Goal: Information Seeking & Learning: Check status

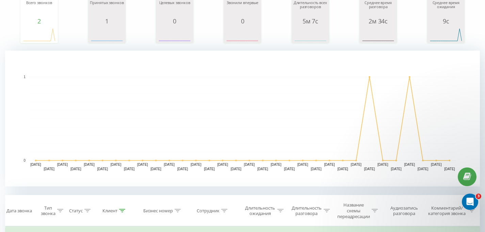
scroll to position [271, 0]
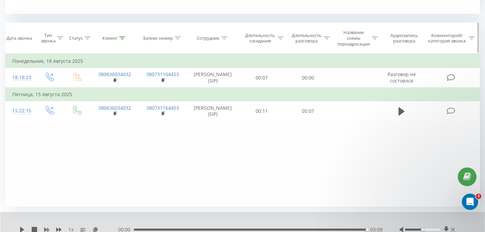
click at [118, 42] on th "Клиент" at bounding box center [114, 38] width 48 height 31
click at [123, 37] on icon at bounding box center [122, 37] width 6 height 3
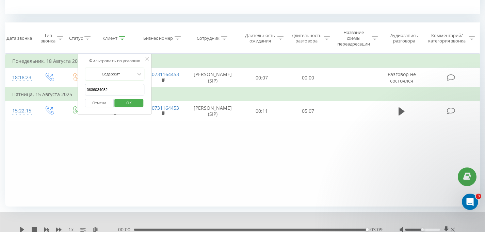
drag, startPoint x: 110, startPoint y: 91, endPoint x: 86, endPoint y: 90, distance: 23.8
click at [86, 90] on input "0636034032" at bounding box center [115, 90] width 60 height 12
click button "OK" at bounding box center [129, 103] width 29 height 9
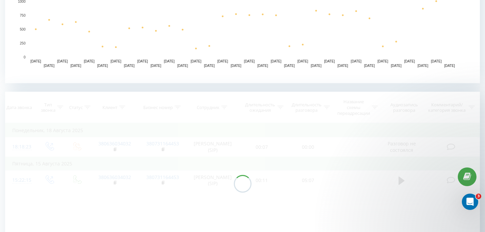
scroll to position [297, 0]
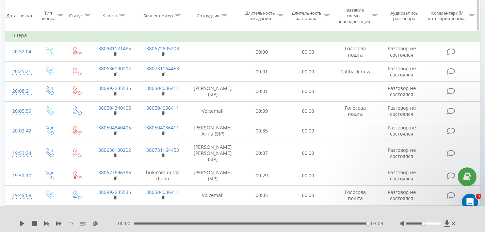
click at [222, 11] on th "Сотрудник" at bounding box center [213, 15] width 52 height 31
click at [221, 16] on icon at bounding box center [224, 15] width 6 height 3
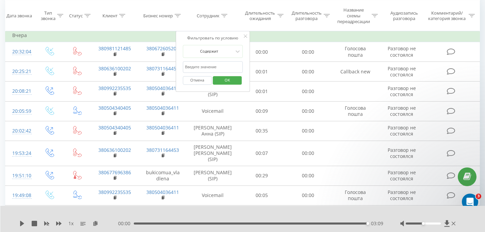
click at [196, 68] on input "text" at bounding box center [213, 67] width 60 height 12
type input "усик"
click button "OK" at bounding box center [227, 81] width 29 height 9
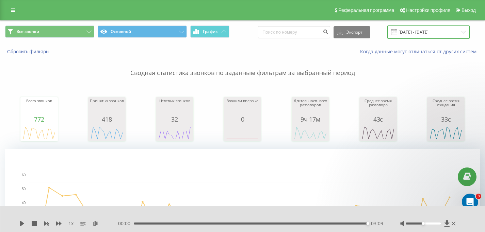
click at [441, 31] on input "[DATE] - [DATE]" at bounding box center [428, 32] width 82 height 13
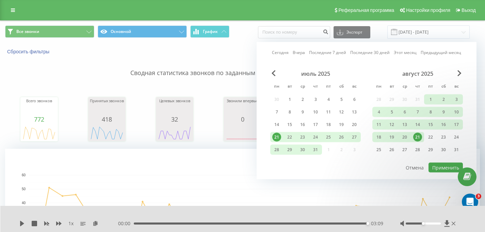
click at [329, 149] on div "июль 2025 пн вт ср чт пт сб вс 30 1 2 3 4 5 6 7 8 9 10 11 12 13 14 15 16 17 18 …" at bounding box center [315, 113] width 90 height 87
click at [429, 97] on div "1" at bounding box center [430, 99] width 9 height 9
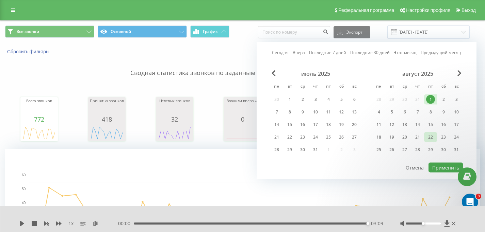
click at [425, 138] on div "22" at bounding box center [430, 137] width 13 height 10
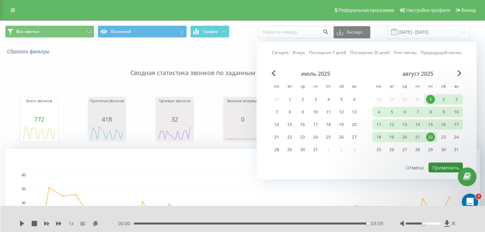
click at [446, 167] on button "Применить" at bounding box center [445, 168] width 34 height 10
type input "[DATE] - [DATE]"
